Goal: Task Accomplishment & Management: Use online tool/utility

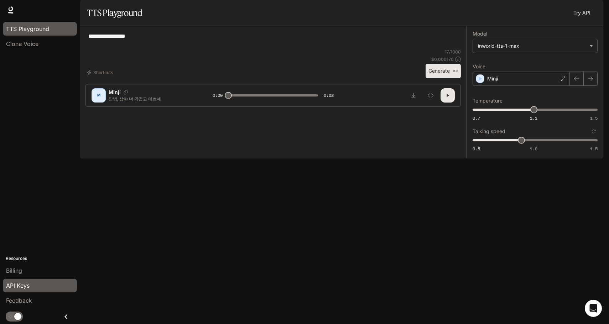
click at [34, 285] on div "API Keys" at bounding box center [40, 286] width 68 height 9
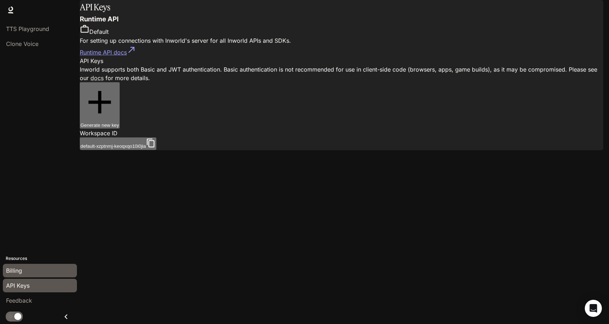
click at [30, 270] on div "Billing" at bounding box center [40, 271] width 68 height 9
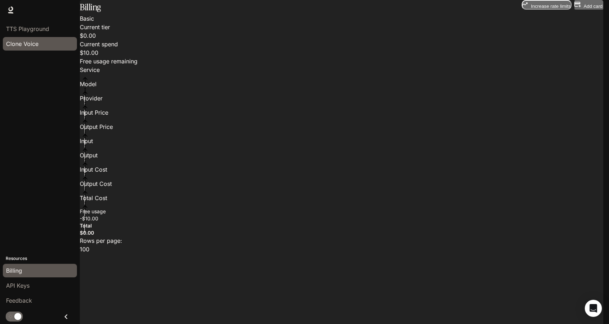
click at [39, 44] on div "Clone Voice" at bounding box center [40, 44] width 68 height 9
click at [54, 46] on div "Clone Voice" at bounding box center [40, 44] width 68 height 9
click at [50, 36] on li "Clone Voice" at bounding box center [40, 43] width 80 height 15
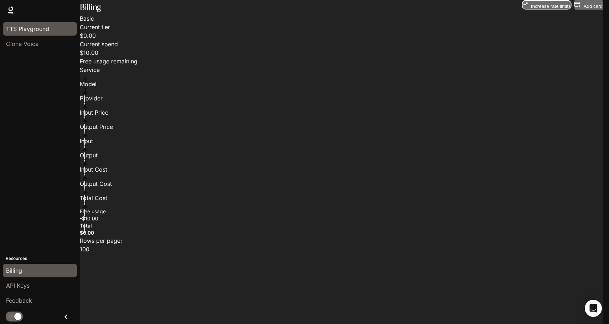
click at [44, 31] on span "TTS Playground" at bounding box center [27, 29] width 43 height 9
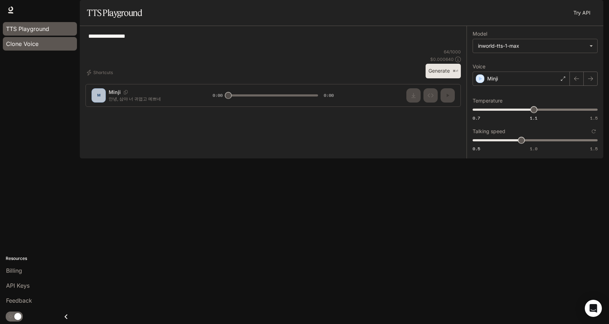
click at [41, 45] on div "Clone Voice" at bounding box center [40, 44] width 68 height 9
